Goal: Task Accomplishment & Management: Complete application form

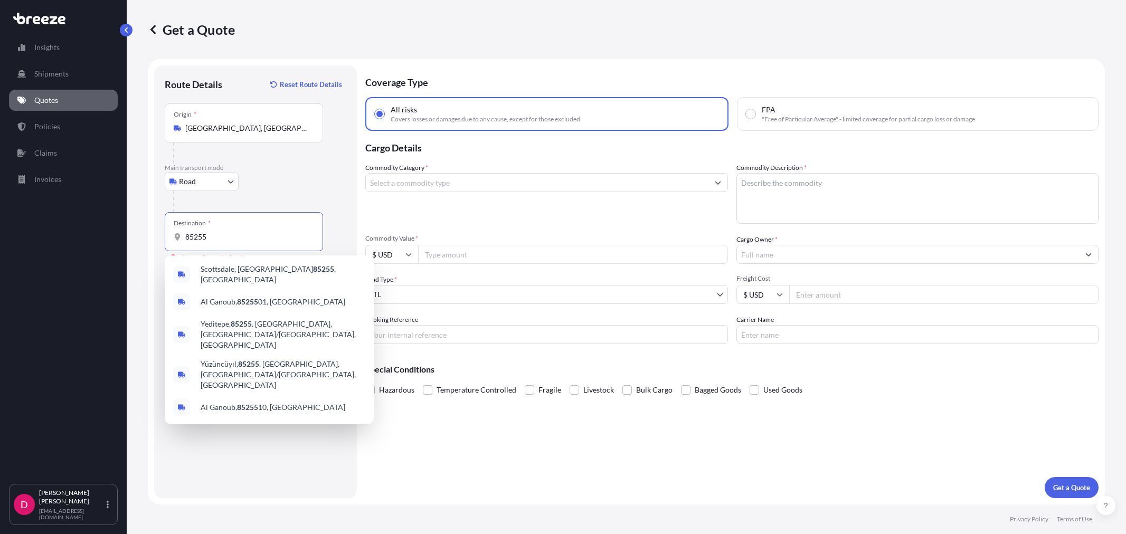
select select "Road"
select select "1"
click at [245, 271] on span "[GEOGRAPHIC_DATA], [GEOGRAPHIC_DATA] 85255 , [GEOGRAPHIC_DATA]" at bounding box center [283, 274] width 165 height 21
type input "[GEOGRAPHIC_DATA], [GEOGRAPHIC_DATA] 85255, [GEOGRAPHIC_DATA]"
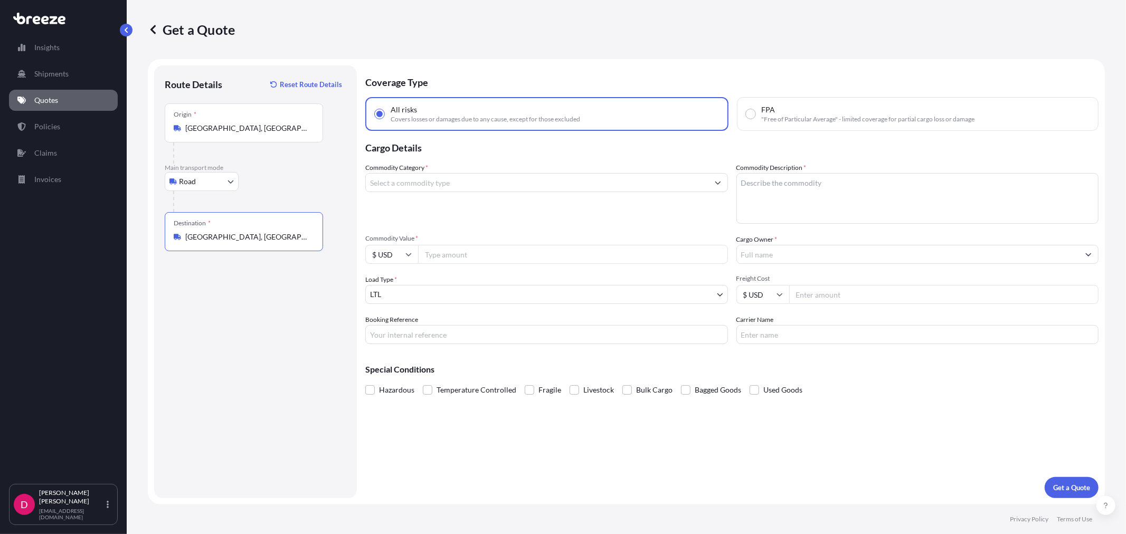
click at [392, 180] on input "Commodity Category *" at bounding box center [537, 182] width 342 height 19
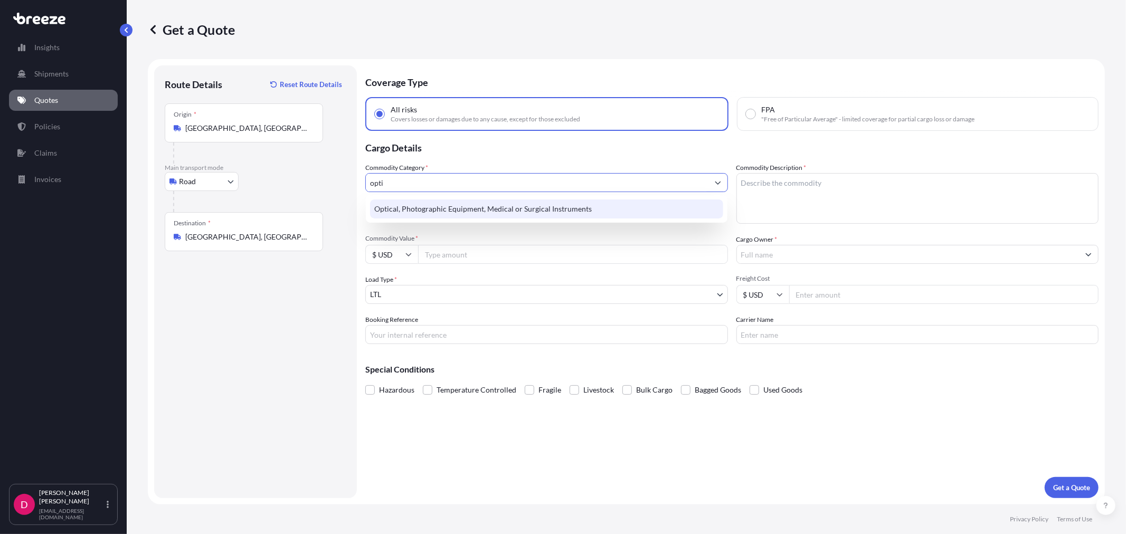
click at [412, 211] on div "Optical, Photographic Equipment, Medical or Surgical Instruments" at bounding box center [546, 208] width 352 height 19
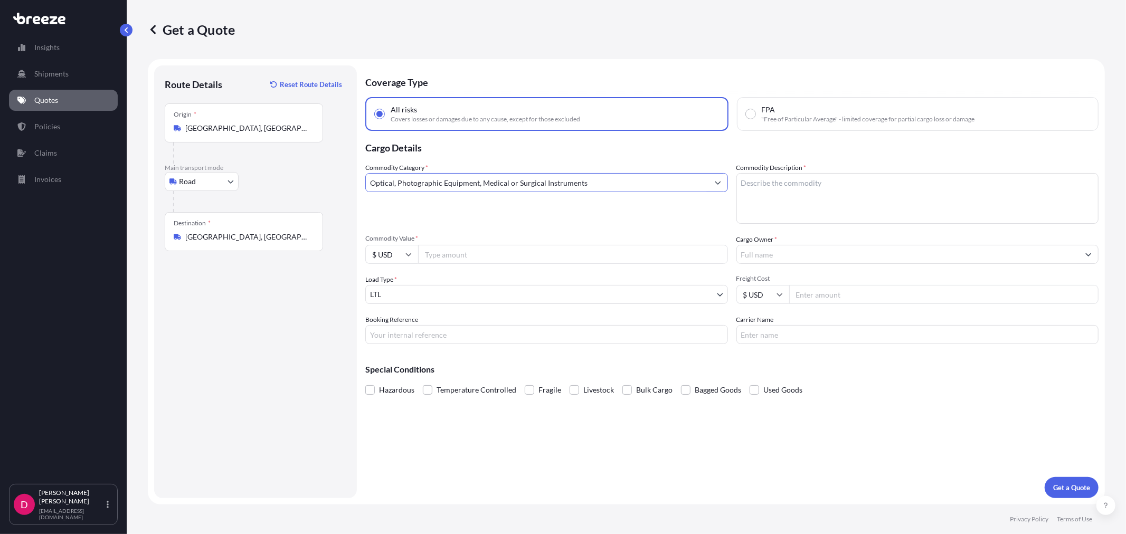
type input "Optical, Photographic Equipment, Medical or Surgical Instruments"
click at [819, 253] on input "Cargo Owner *" at bounding box center [908, 254] width 342 height 19
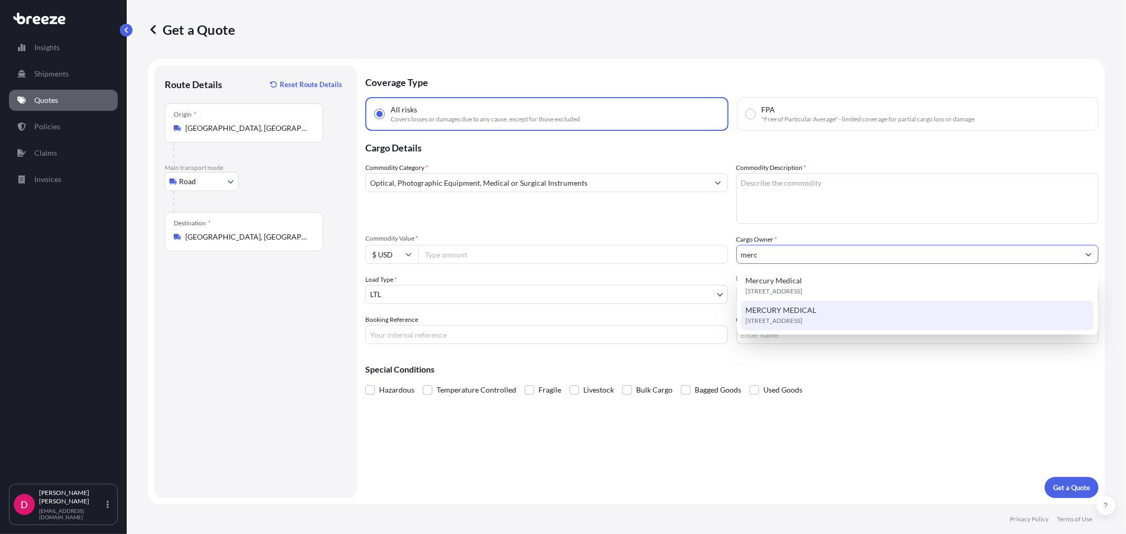
click at [794, 319] on span "[STREET_ADDRESS]" at bounding box center [773, 321] width 57 height 11
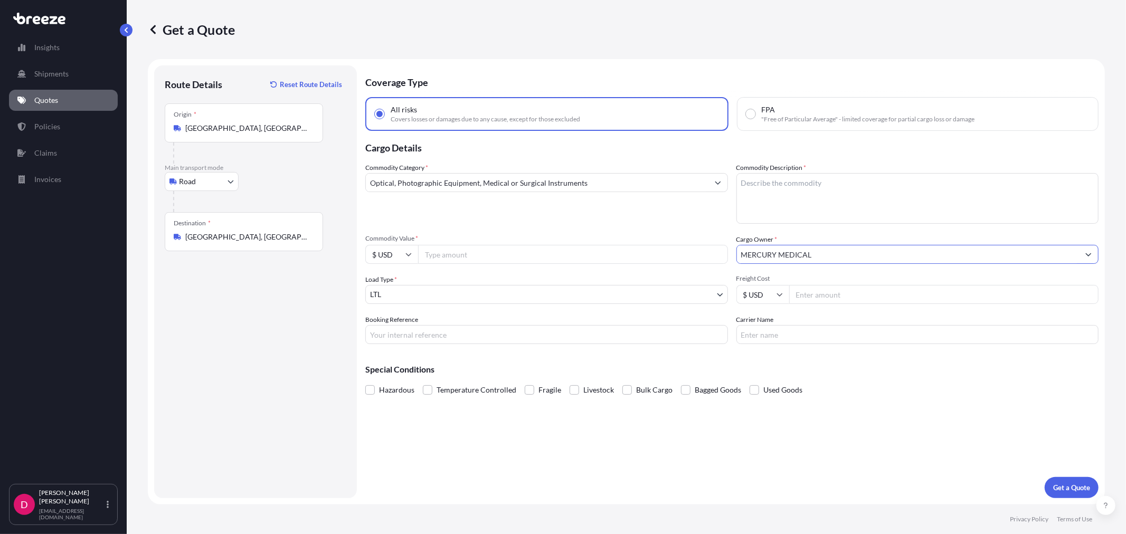
type input "MERCURY MEDICAL"
click at [777, 190] on textarea "Commodity Description *" at bounding box center [917, 198] width 363 height 51
type textarea "MEDICAL INSTRUMENTS"
click at [454, 263] on div "Commodity Category * Optical, Photographic Equipment, Medical or Surgical Instr…" at bounding box center [731, 254] width 733 height 182
click at [452, 257] on input "Commodity Value *" at bounding box center [573, 254] width 310 height 19
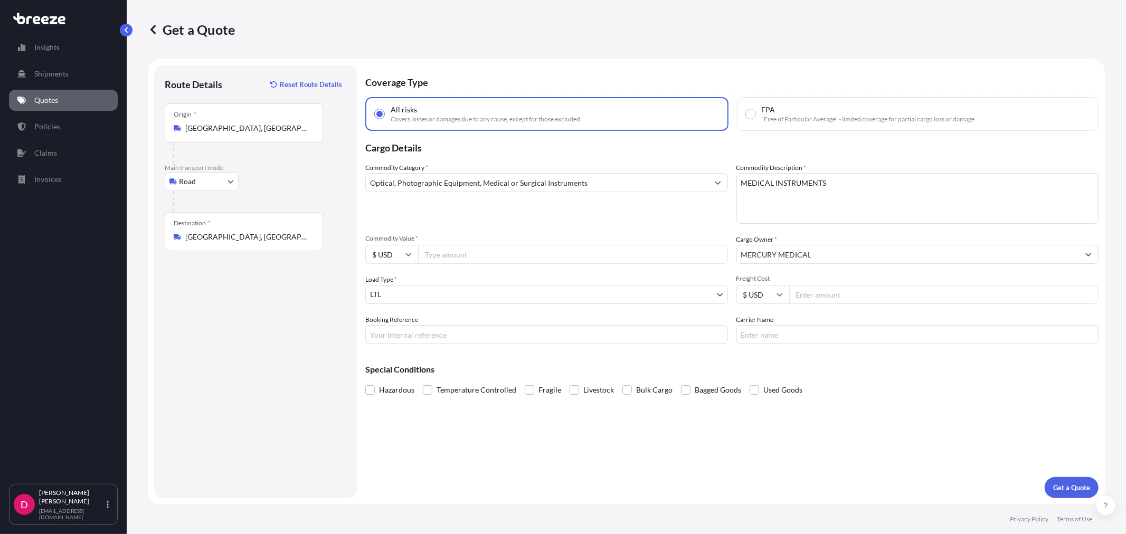
paste input "12834.00"
type input "12834.00"
click at [819, 295] on input "Freight Cost" at bounding box center [944, 294] width 310 height 19
type input "581.25"
click at [593, 340] on input "Booking Reference" at bounding box center [546, 334] width 363 height 19
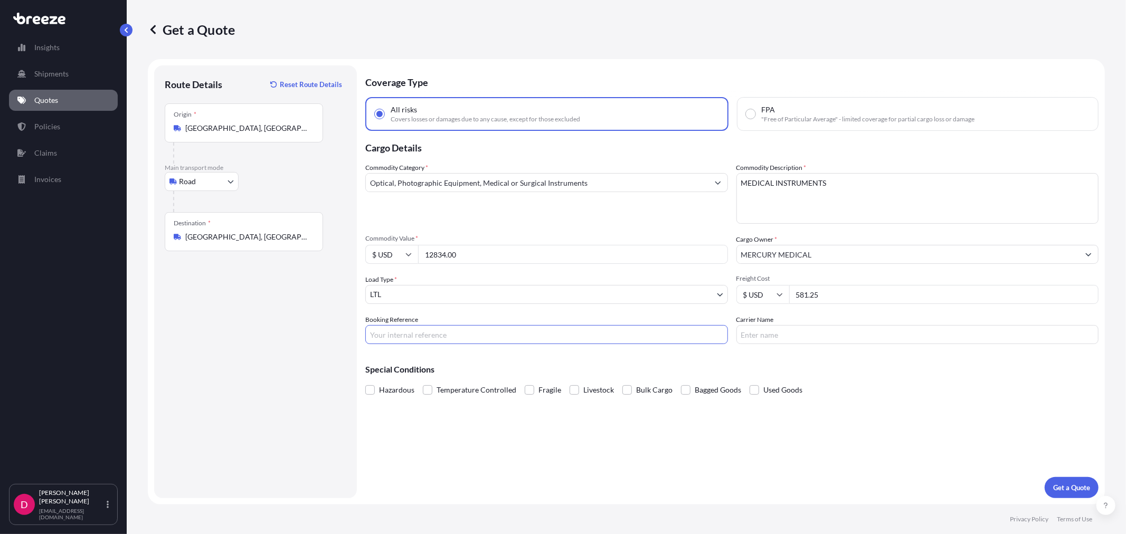
paste input "483851"
type input "483851"
click at [763, 334] on input "Carrier Name" at bounding box center [917, 334] width 363 height 19
type input "ABF"
click at [1065, 484] on p "Get a Quote" at bounding box center [1071, 487] width 37 height 11
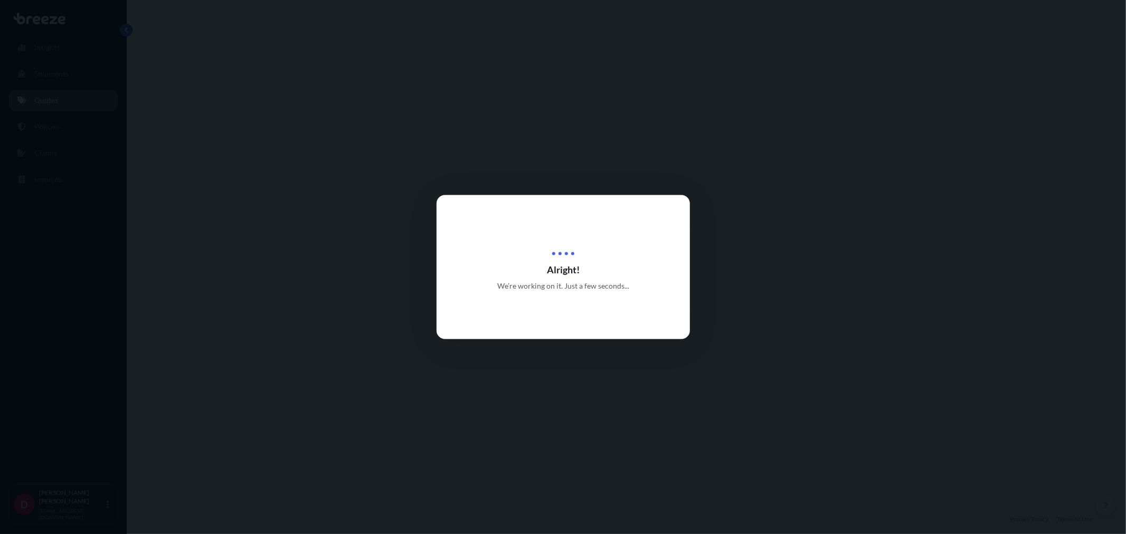
select select "Road"
select select "1"
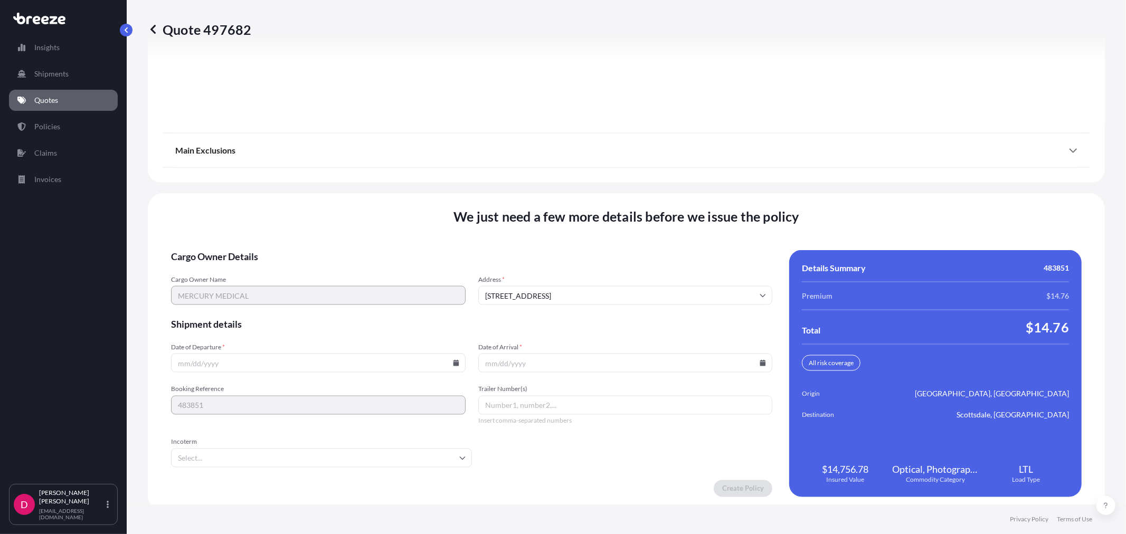
scroll to position [1306, 0]
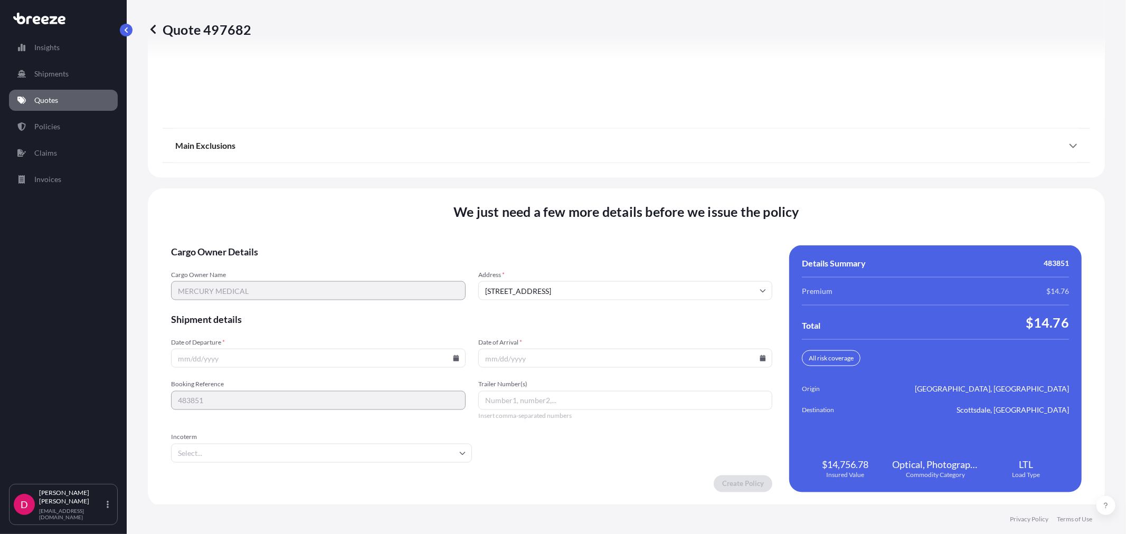
click at [453, 356] on icon at bounding box center [456, 358] width 6 height 6
click at [268, 302] on button "26" at bounding box center [267, 301] width 17 height 17
type input "[DATE]"
click at [760, 359] on icon at bounding box center [762, 358] width 6 height 6
click at [693, 179] on icon at bounding box center [692, 178] width 4 height 6
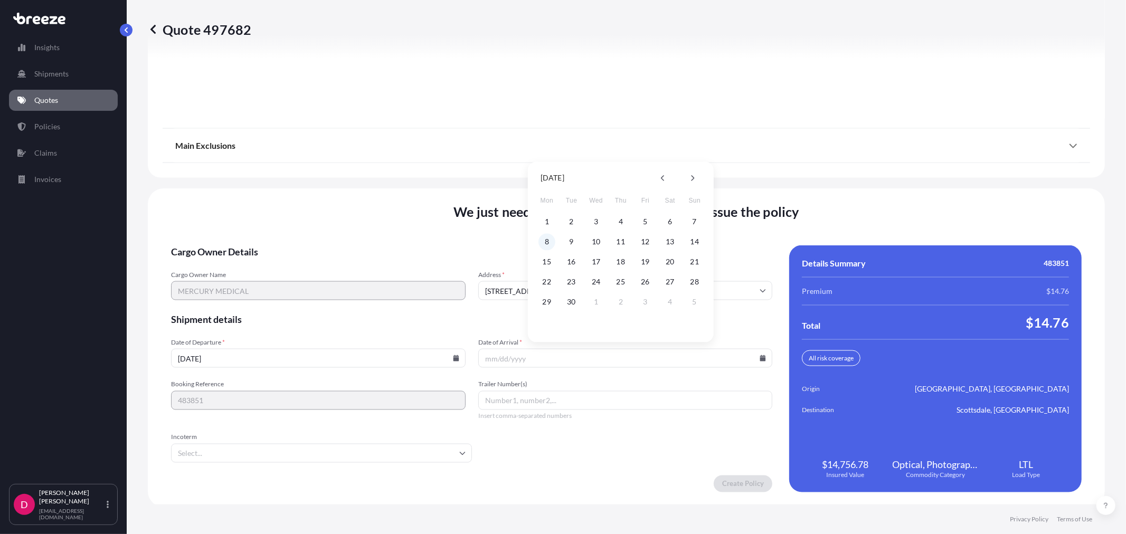
click at [542, 241] on button "8" at bounding box center [546, 241] width 17 height 17
type input "[DATE]"
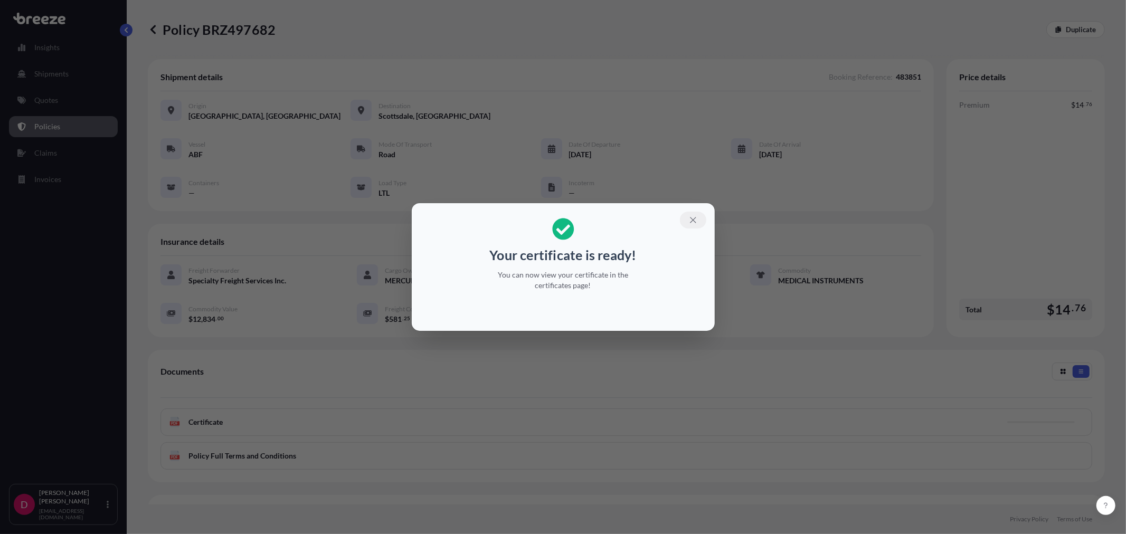
click at [698, 218] on button "button" at bounding box center [693, 220] width 26 height 17
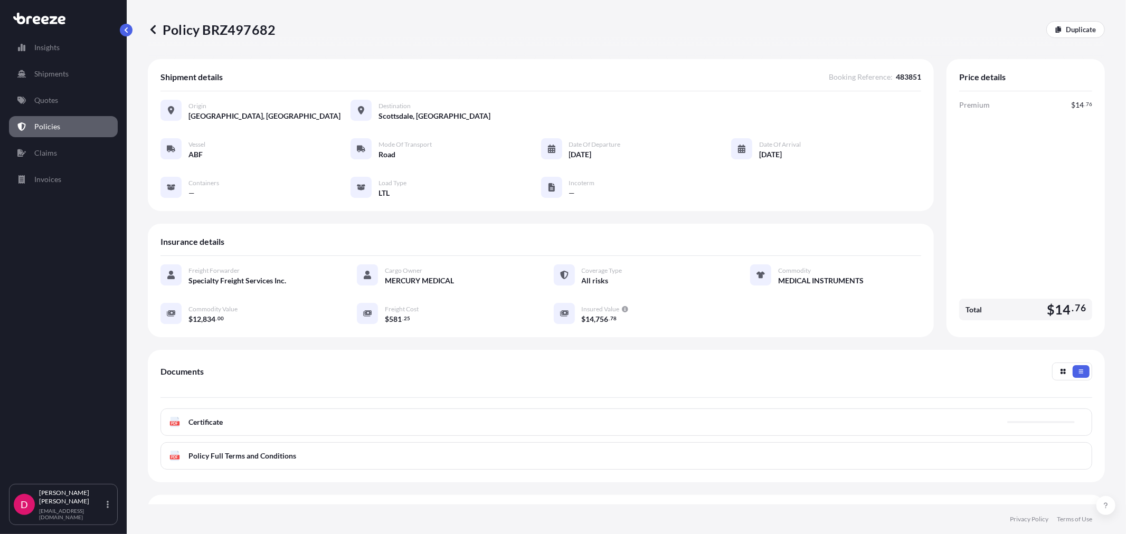
click at [245, 26] on p "Policy BRZ497682" at bounding box center [212, 29] width 128 height 17
click at [245, 25] on p "Policy BRZ497682" at bounding box center [212, 29] width 128 height 17
copy p "BRZ497682"
click at [1065, 30] on p "Duplicate" at bounding box center [1080, 29] width 30 height 11
select select "Road"
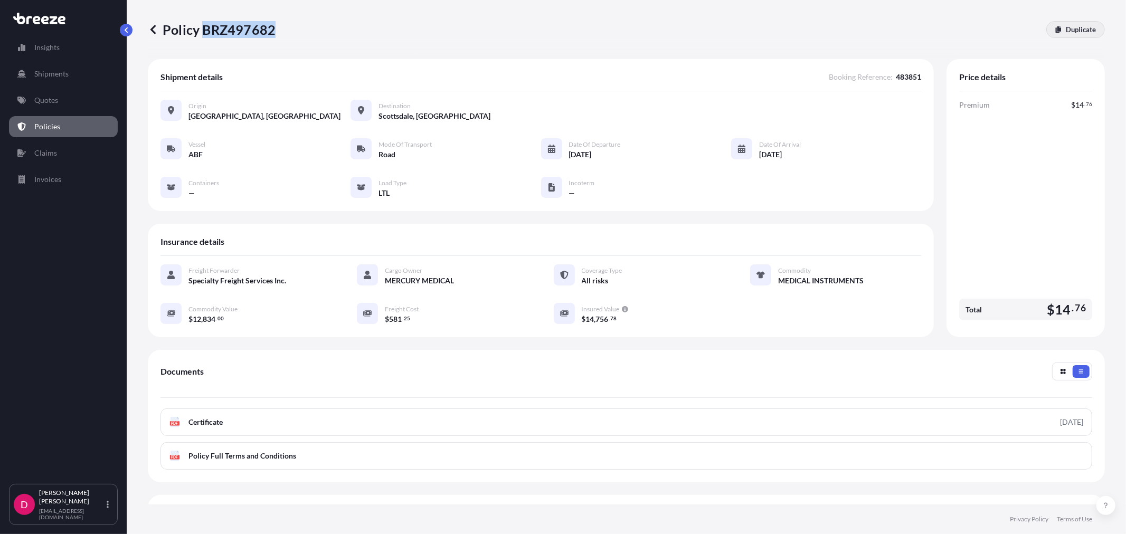
select select "1"
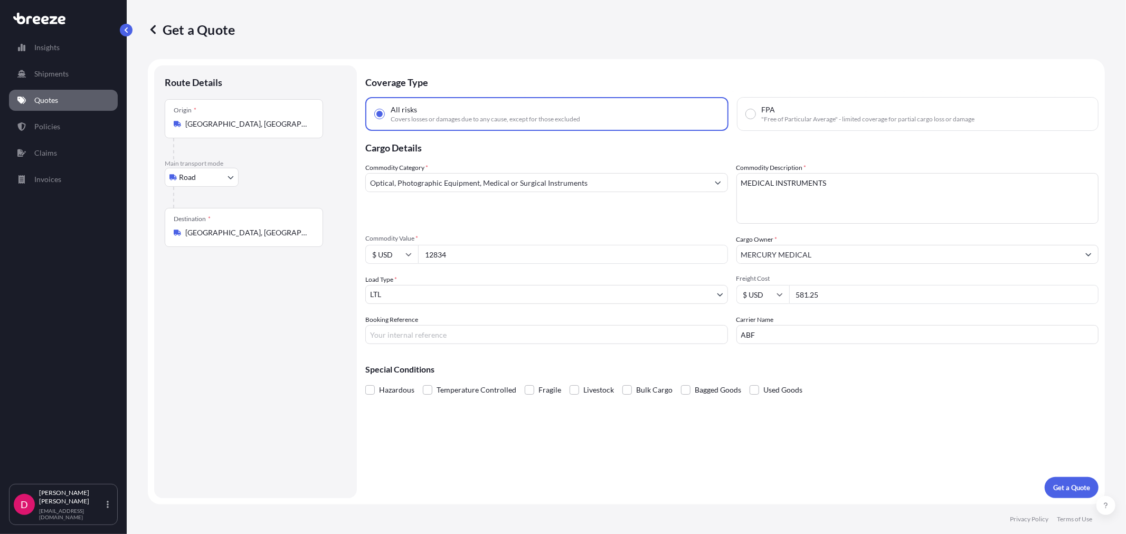
click at [285, 234] on input "[GEOGRAPHIC_DATA], [GEOGRAPHIC_DATA] 85255, [GEOGRAPHIC_DATA]" at bounding box center [247, 232] width 125 height 11
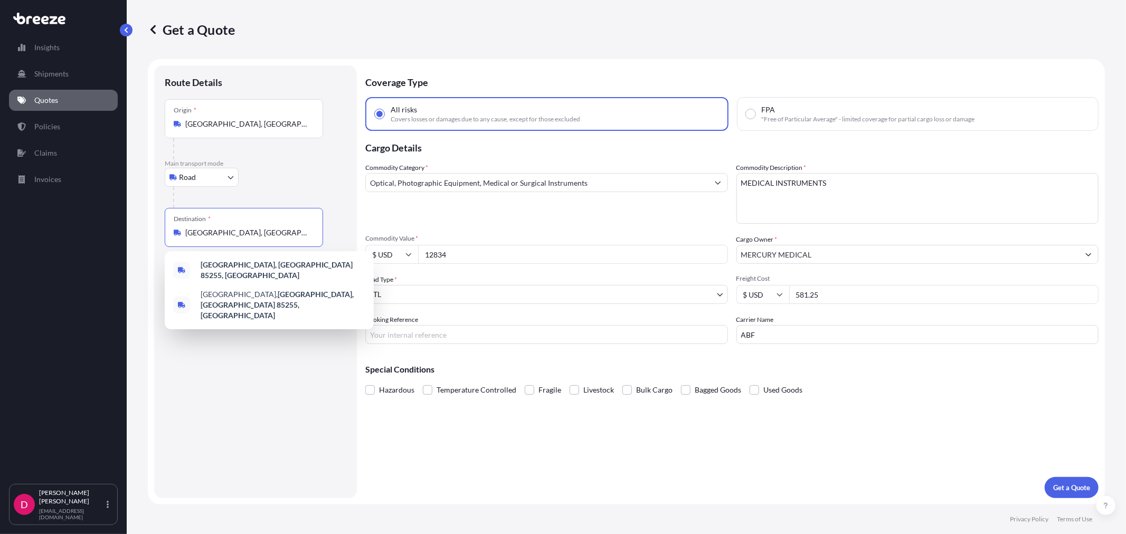
click at [285, 234] on input "[GEOGRAPHIC_DATA], [GEOGRAPHIC_DATA] 85255, [GEOGRAPHIC_DATA]" at bounding box center [247, 232] width 125 height 11
paste input "29071.59"
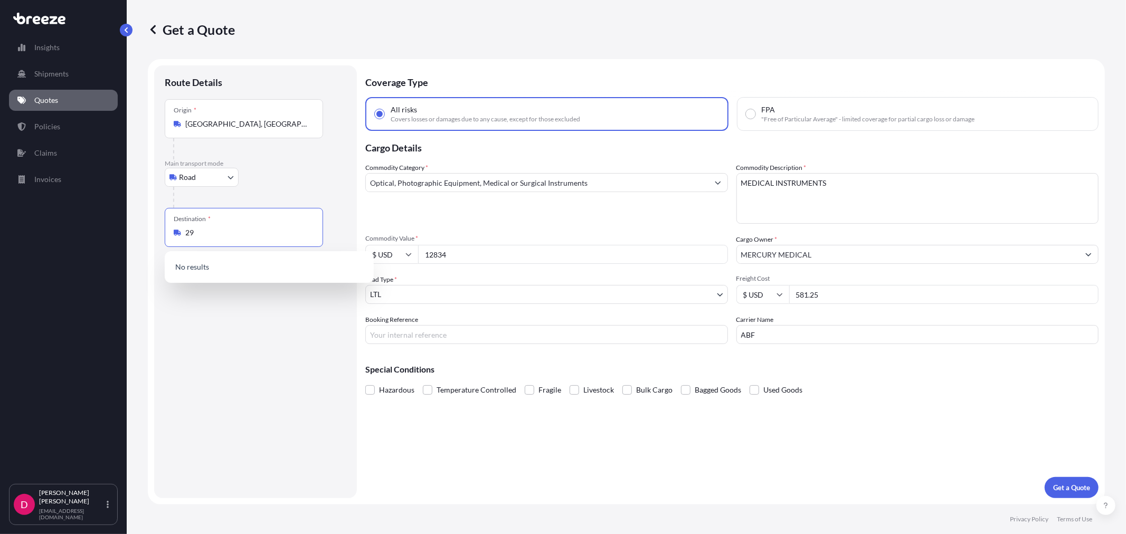
type input "2"
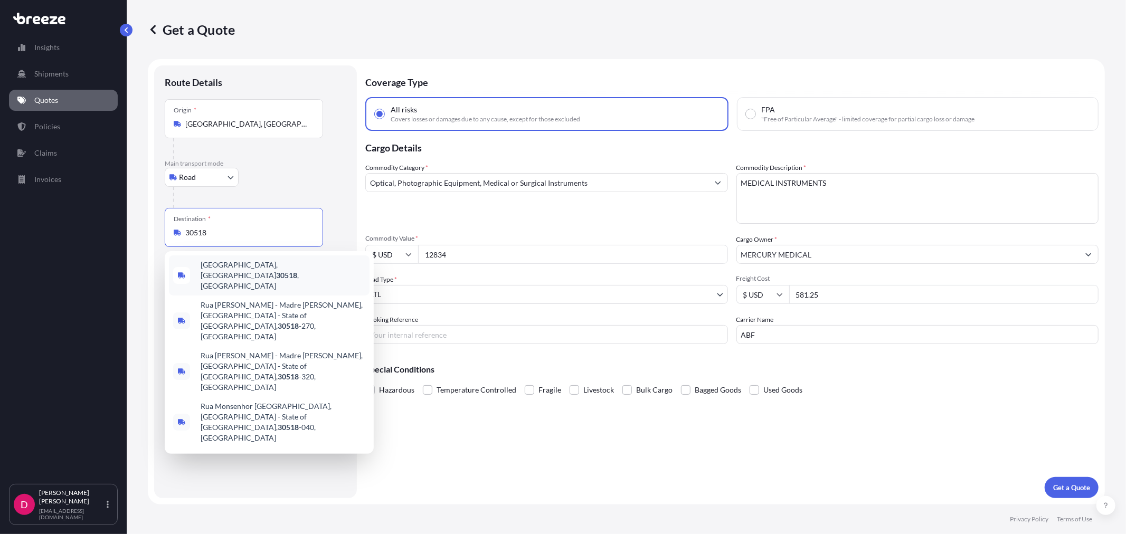
click at [232, 268] on span "[GEOGRAPHIC_DATA] , [GEOGRAPHIC_DATA]" at bounding box center [283, 276] width 165 height 32
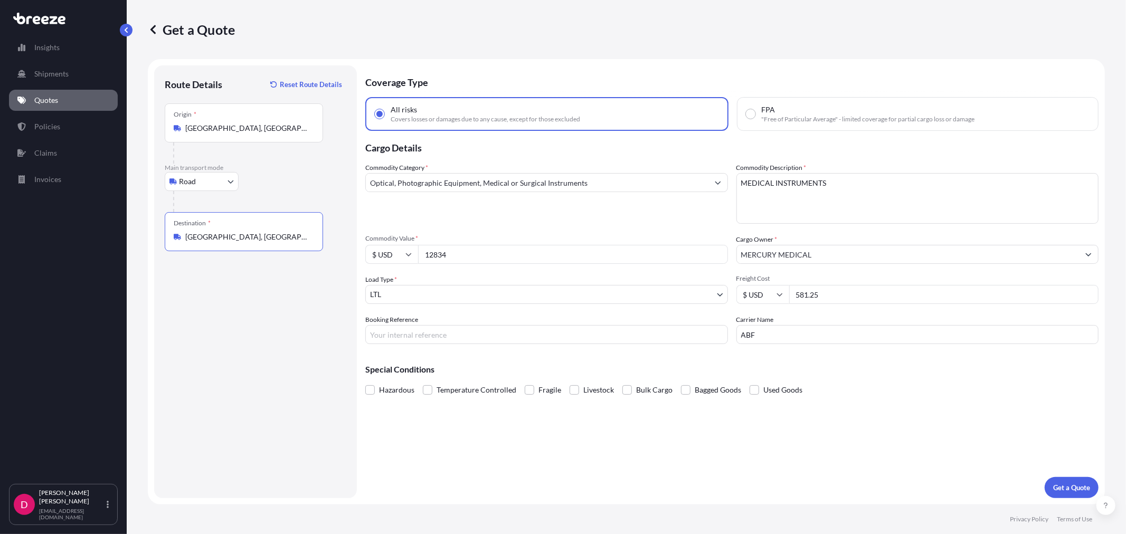
type input "[GEOGRAPHIC_DATA], [GEOGRAPHIC_DATA]"
click at [468, 259] on input "12834" at bounding box center [573, 254] width 310 height 19
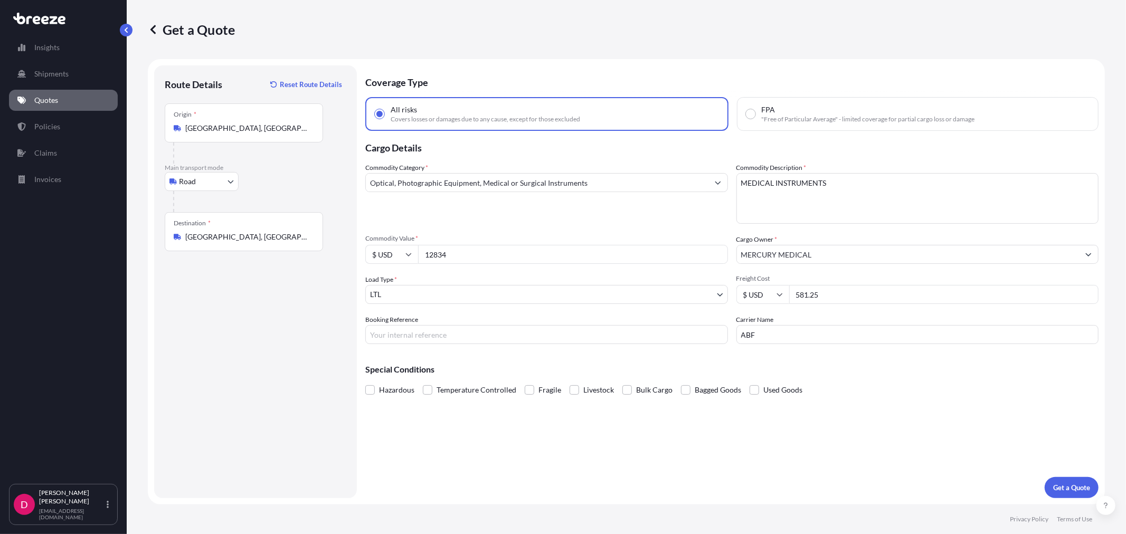
click at [447, 246] on input "12834" at bounding box center [573, 254] width 310 height 19
click at [447, 247] on input "12834" at bounding box center [573, 254] width 310 height 19
drag, startPoint x: 450, startPoint y: 250, endPoint x: 414, endPoint y: 246, distance: 35.5
click at [414, 246] on div "$ USD 12834" at bounding box center [546, 254] width 363 height 19
paste input "29071.59"
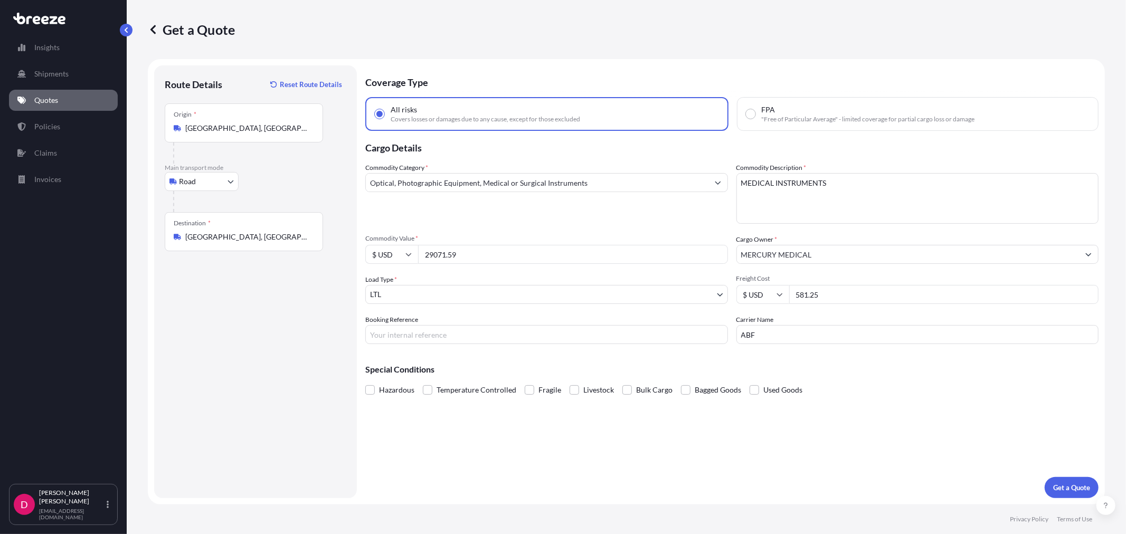
type input "29071.59"
drag, startPoint x: 837, startPoint y: 292, endPoint x: 765, endPoint y: 293, distance: 72.3
click at [765, 293] on div "$ USD 581.25" at bounding box center [917, 294] width 363 height 19
type input "205.16"
click at [454, 341] on input "Booking Reference" at bounding box center [546, 334] width 363 height 19
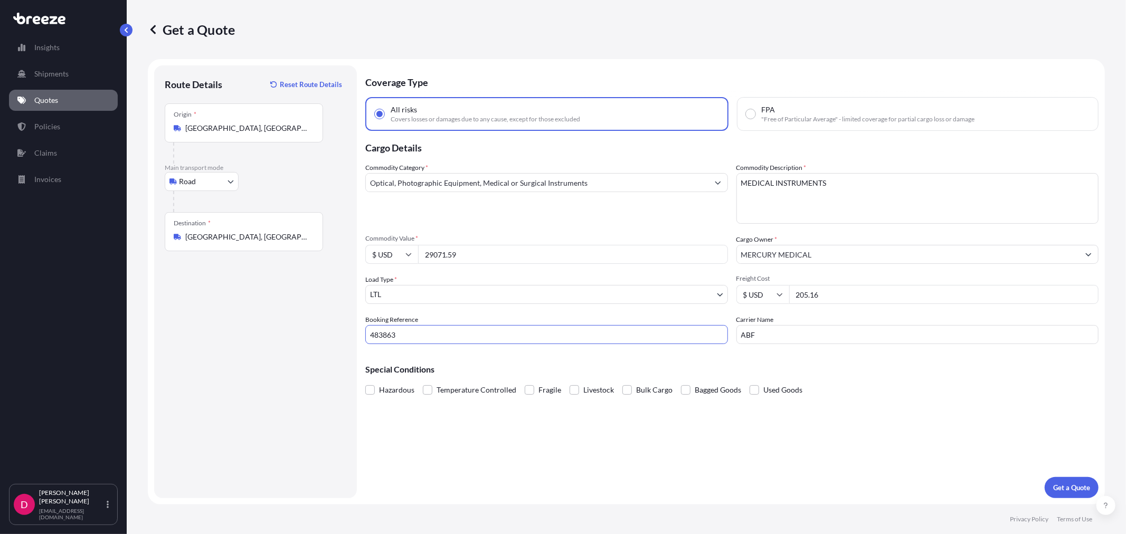
type input "483863"
click at [841, 340] on input "ABF" at bounding box center [917, 334] width 363 height 19
type input "SOUTHEASTERN"
click at [1084, 489] on p "Get a Quote" at bounding box center [1071, 487] width 37 height 11
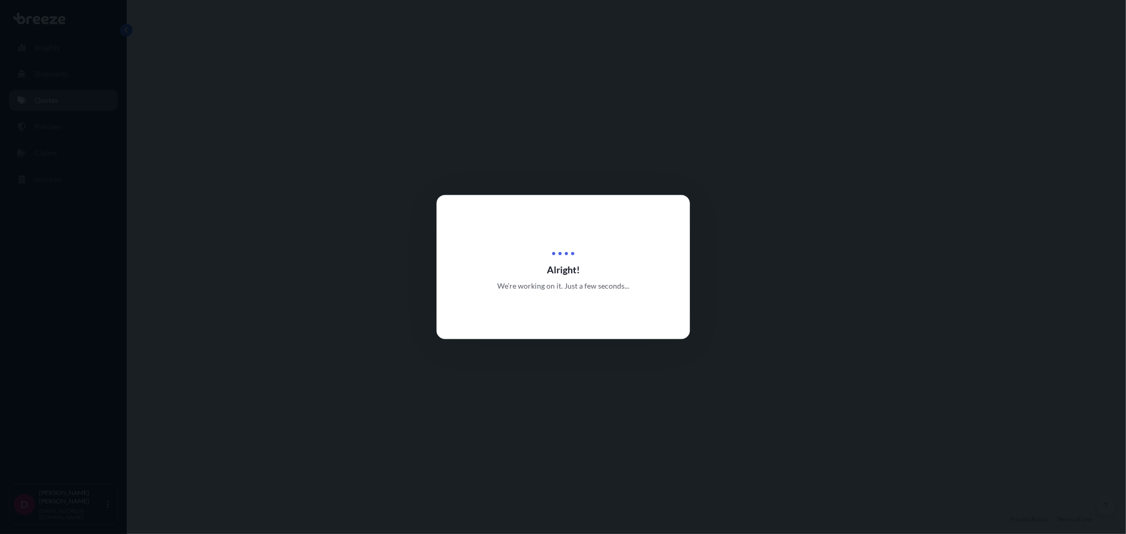
select select "Road"
select select "1"
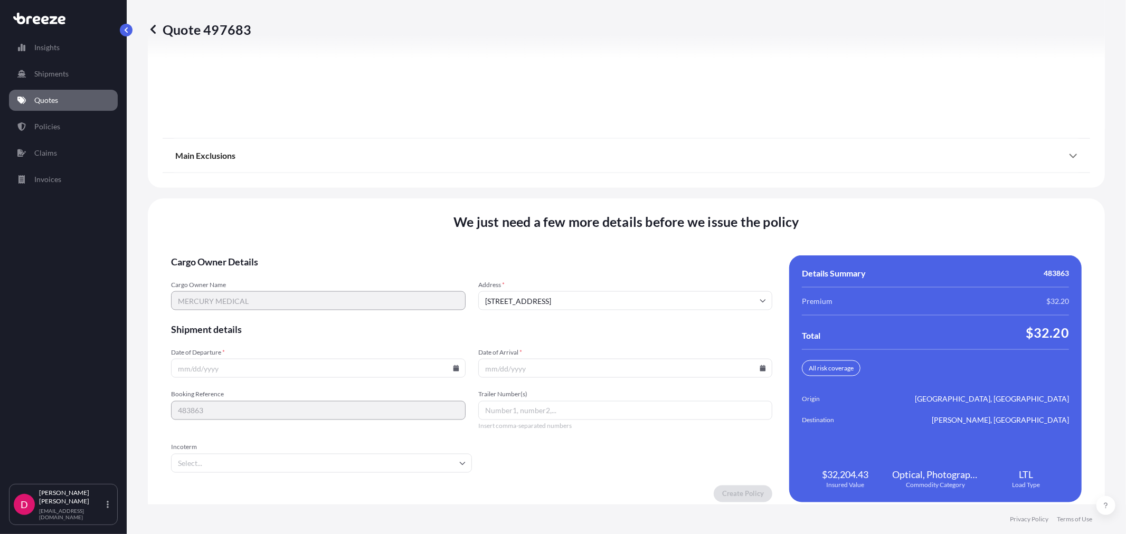
scroll to position [1306, 0]
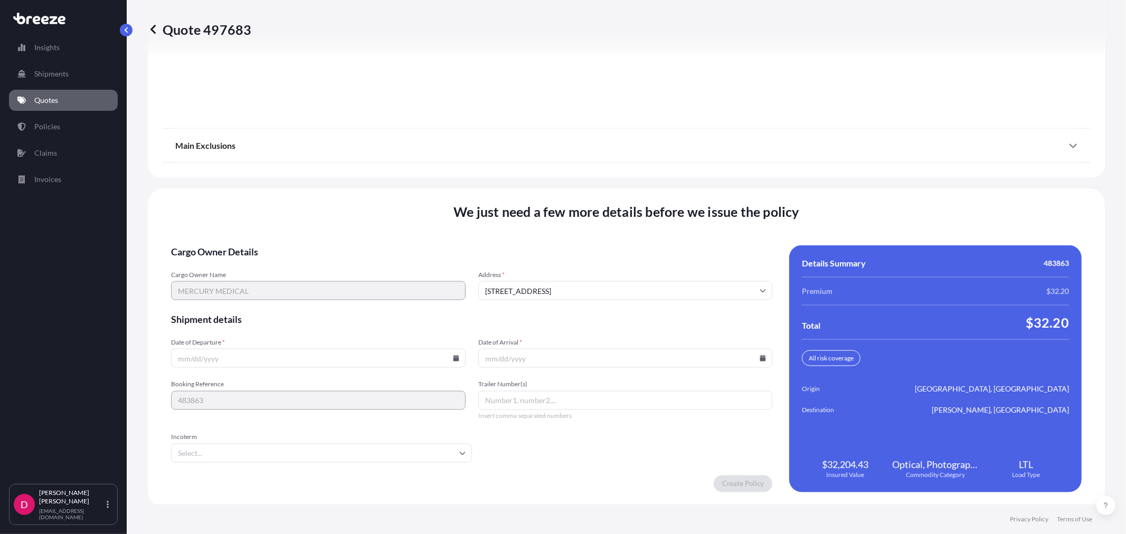
click at [453, 356] on icon at bounding box center [456, 358] width 6 height 6
click at [265, 304] on button "26" at bounding box center [267, 301] width 17 height 17
type input "[DATE]"
click at [760, 359] on icon at bounding box center [763, 358] width 6 height 6
click at [690, 176] on icon at bounding box center [692, 178] width 4 height 6
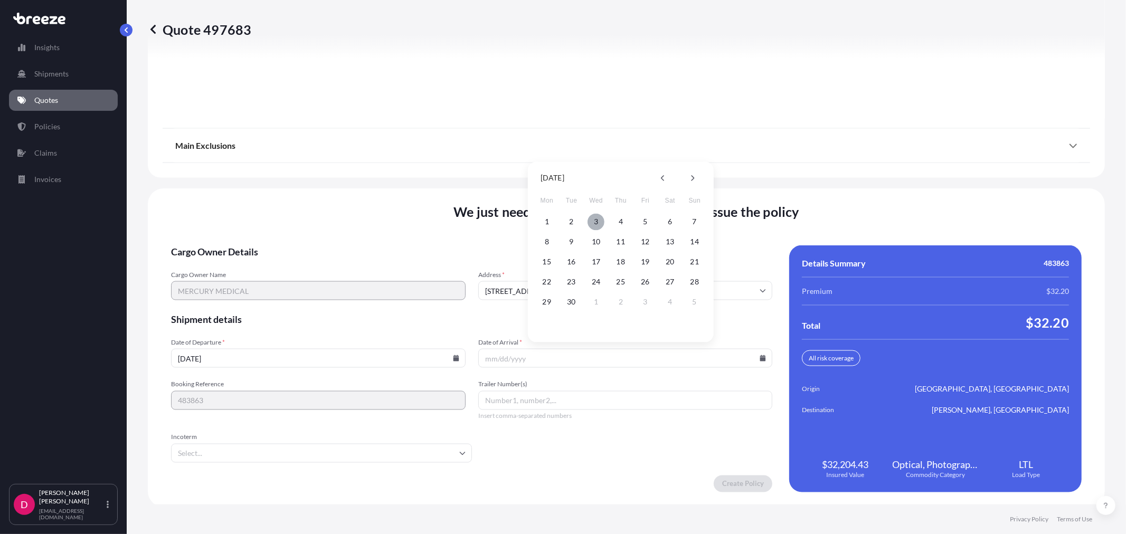
click at [596, 225] on button "3" at bounding box center [595, 221] width 17 height 17
type input "[DATE]"
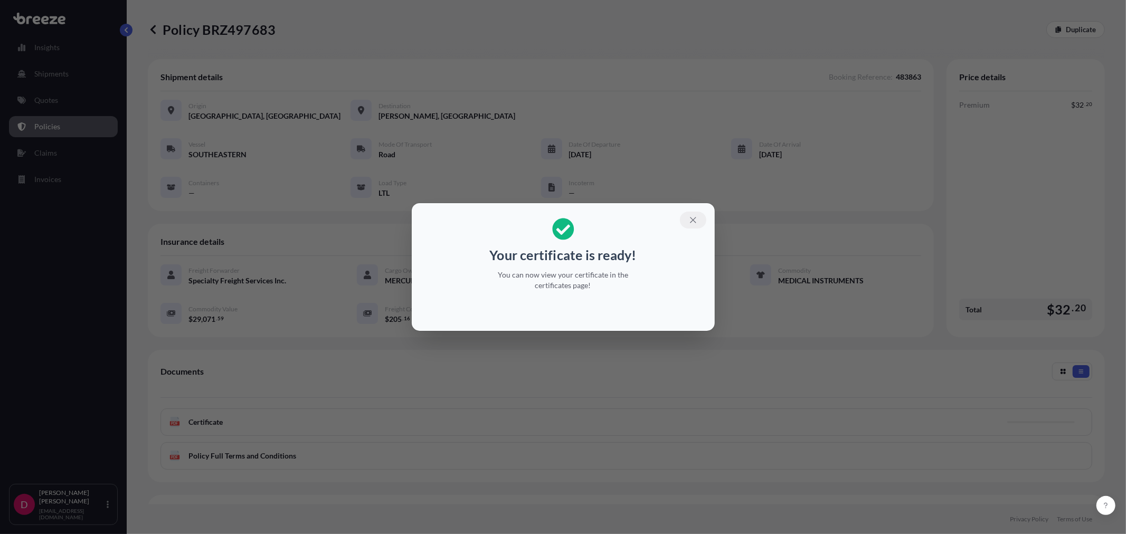
click at [695, 223] on icon "button" at bounding box center [692, 219] width 9 height 9
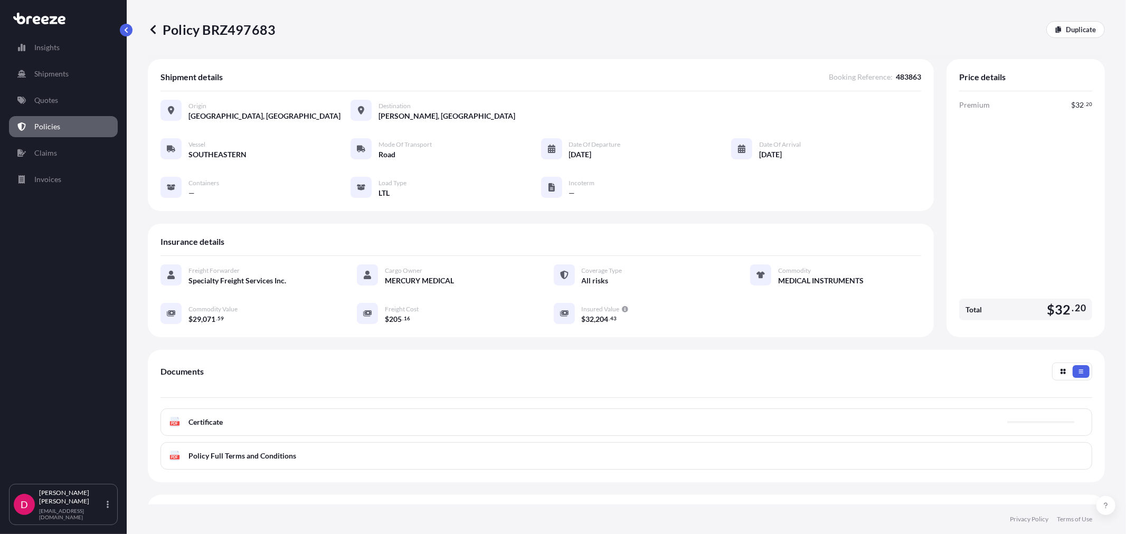
click at [248, 32] on p "Policy BRZ497683" at bounding box center [212, 29] width 128 height 17
copy p "BRZ497683"
